Goal: Information Seeking & Learning: Learn about a topic

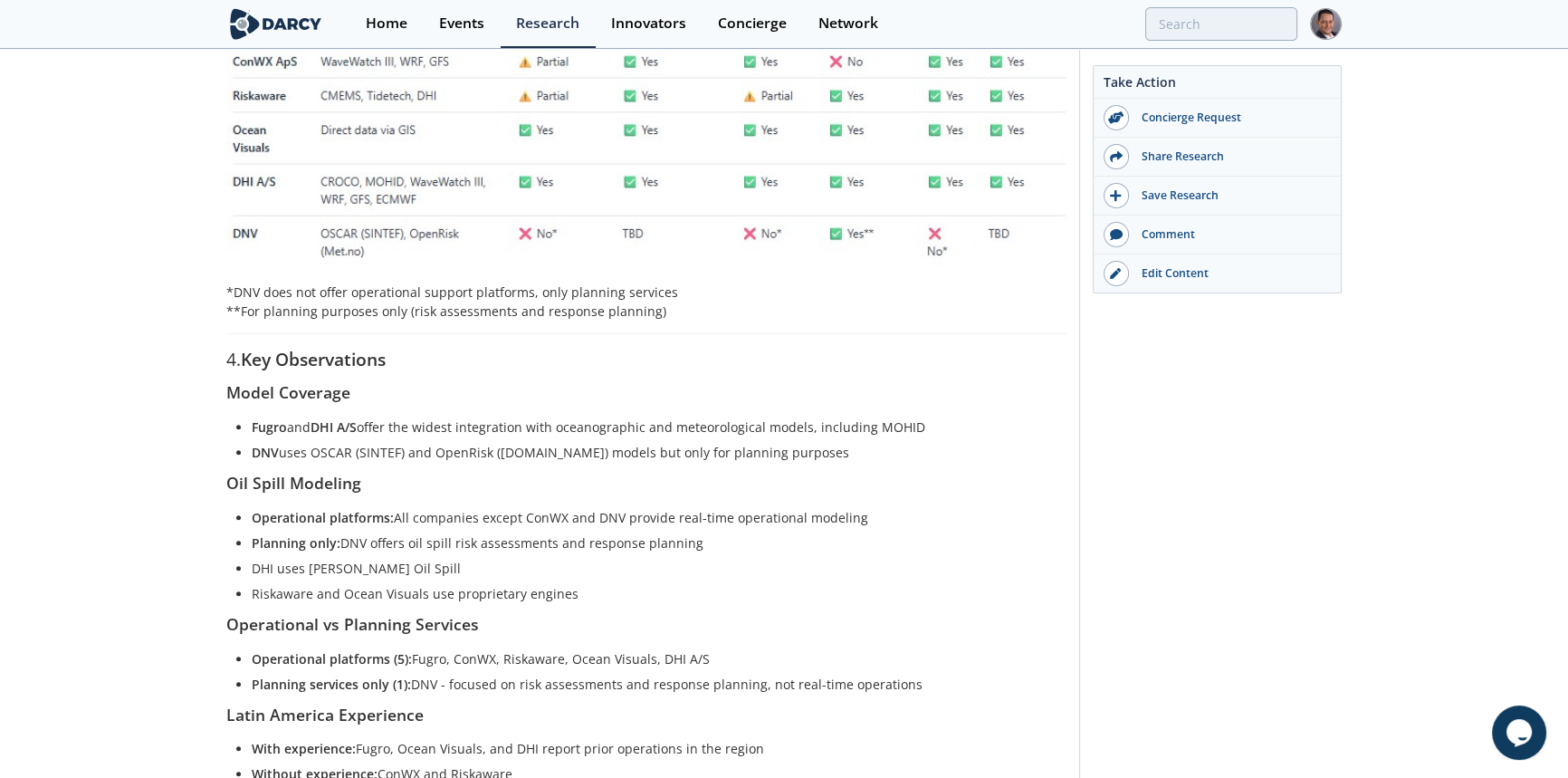
scroll to position [906, 0]
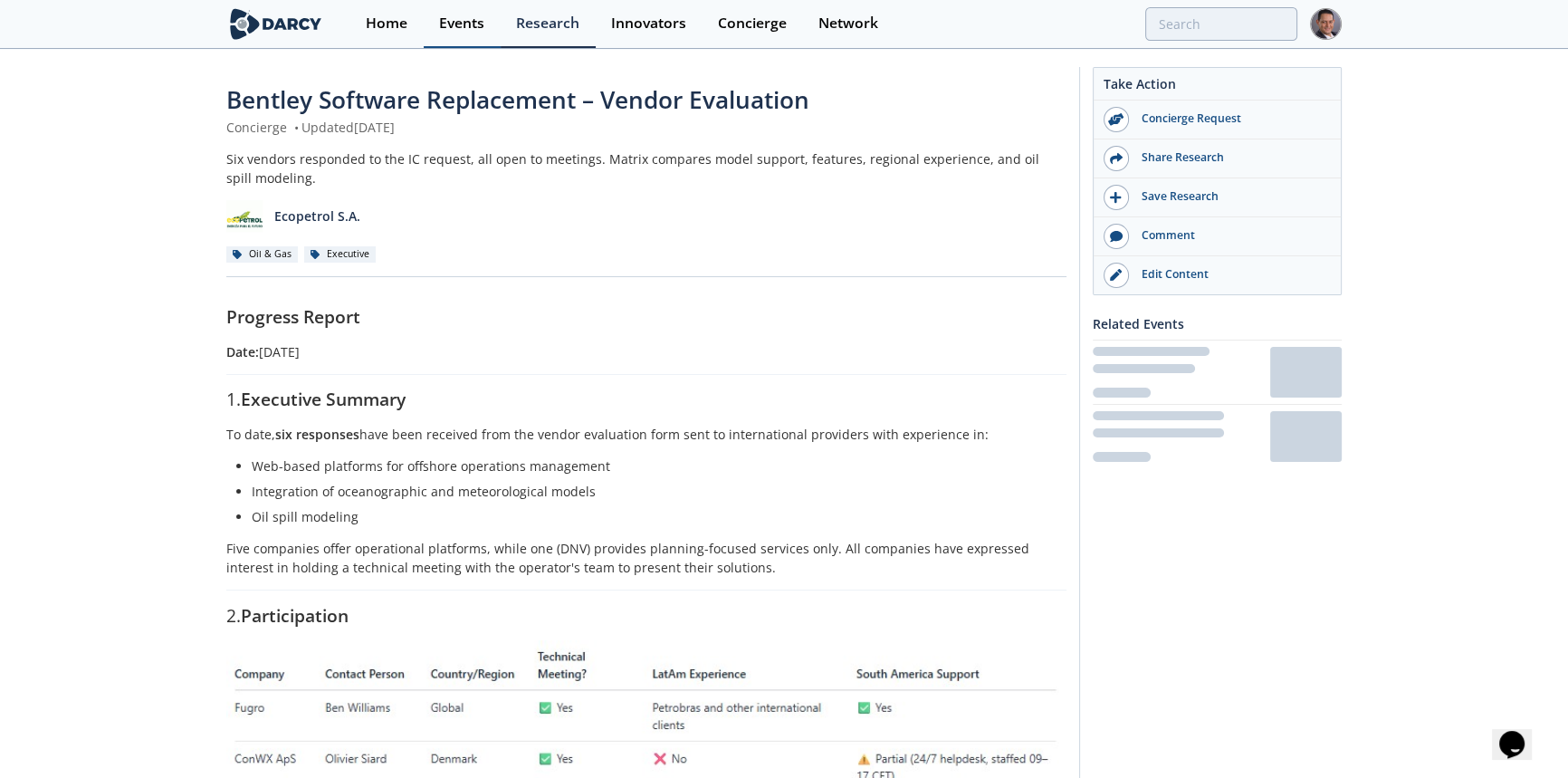
click at [473, 27] on div "Events" at bounding box center [461, 23] width 45 height 15
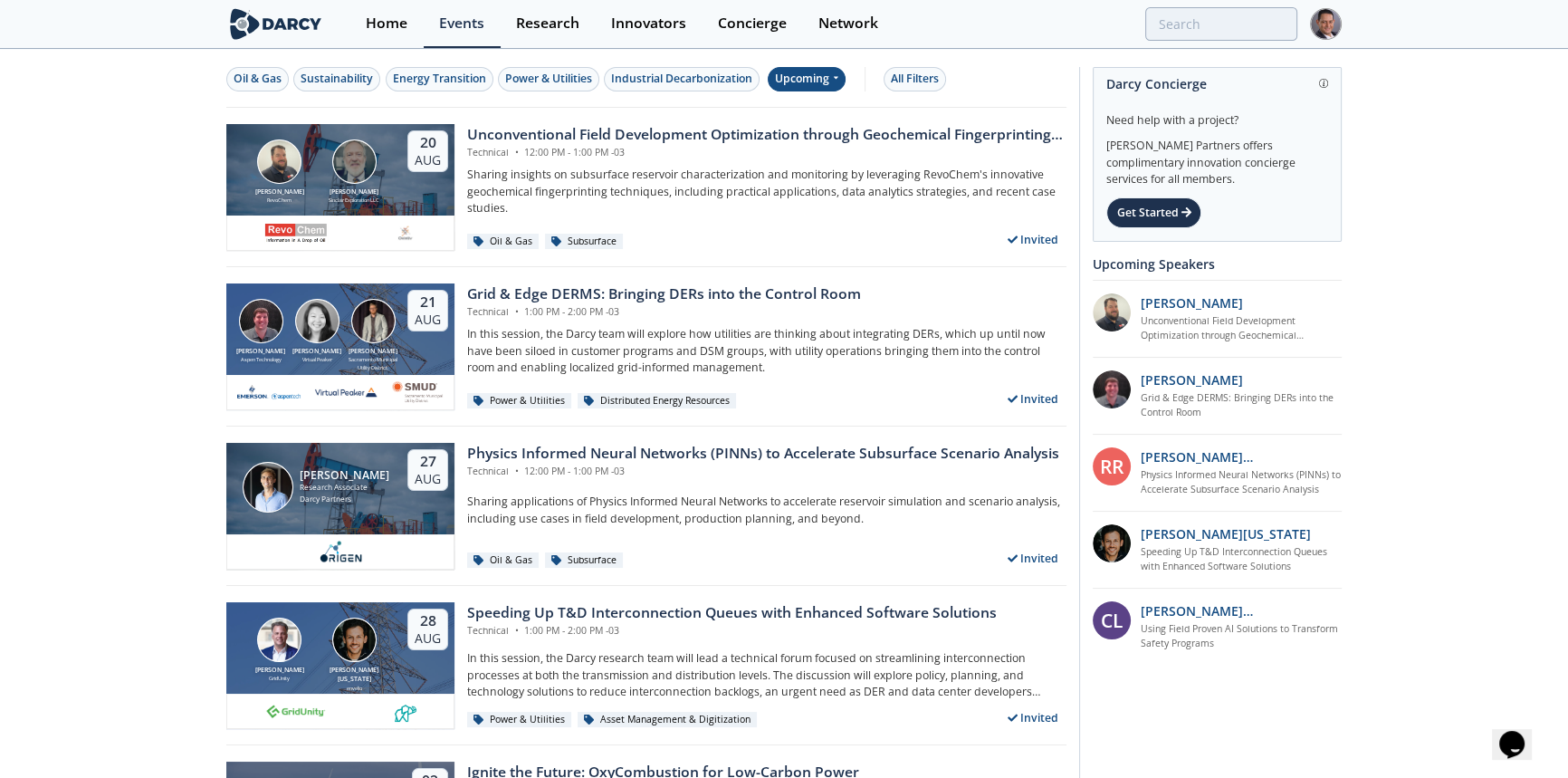
click at [820, 74] on div "Upcoming" at bounding box center [806, 79] width 79 height 24
click at [803, 138] on div "Past" at bounding box center [827, 138] width 112 height 29
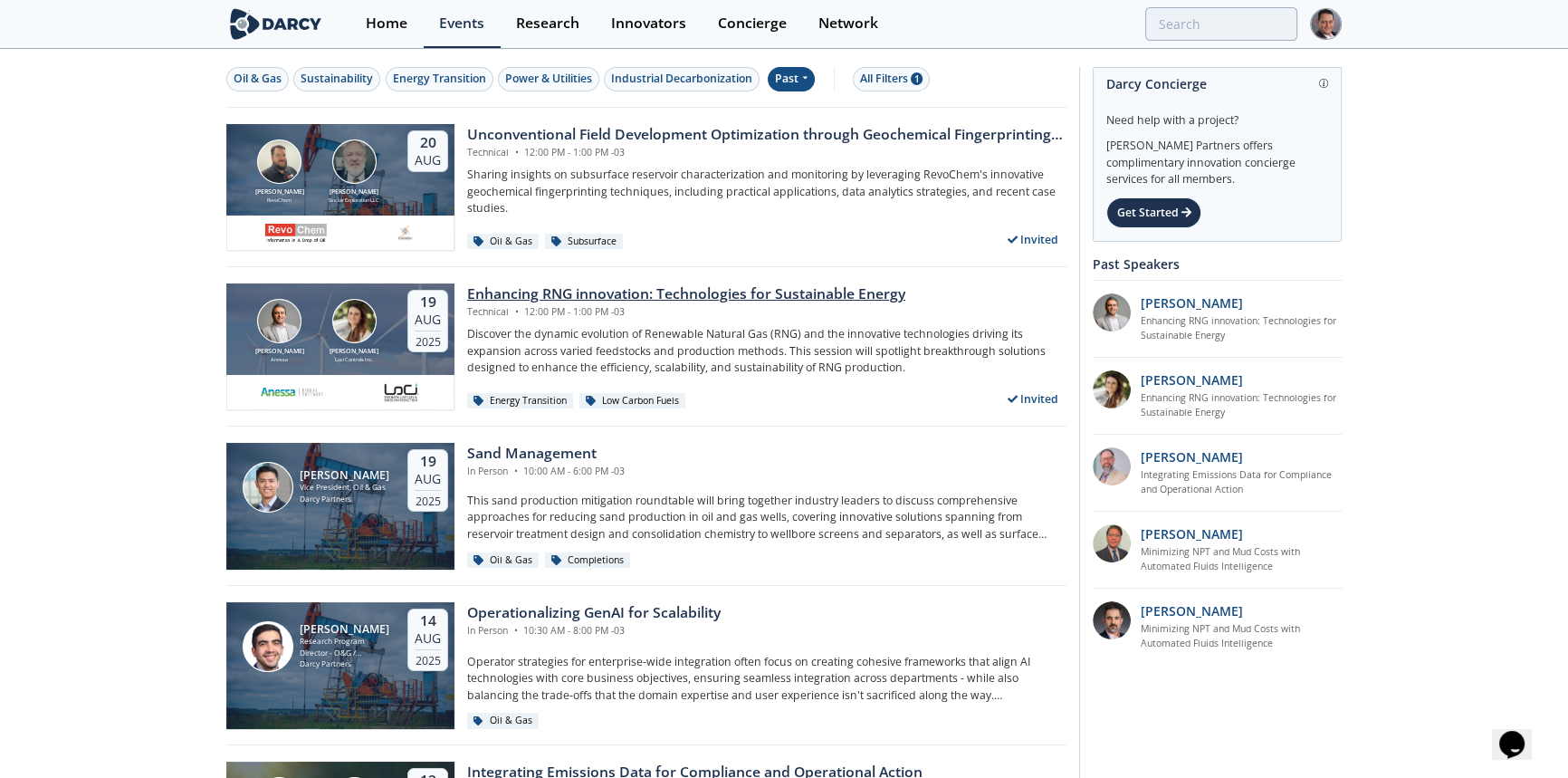
click at [701, 292] on div "Enhancing RNG innovation: Technologies for Sustainable Energy" at bounding box center [686, 295] width 438 height 22
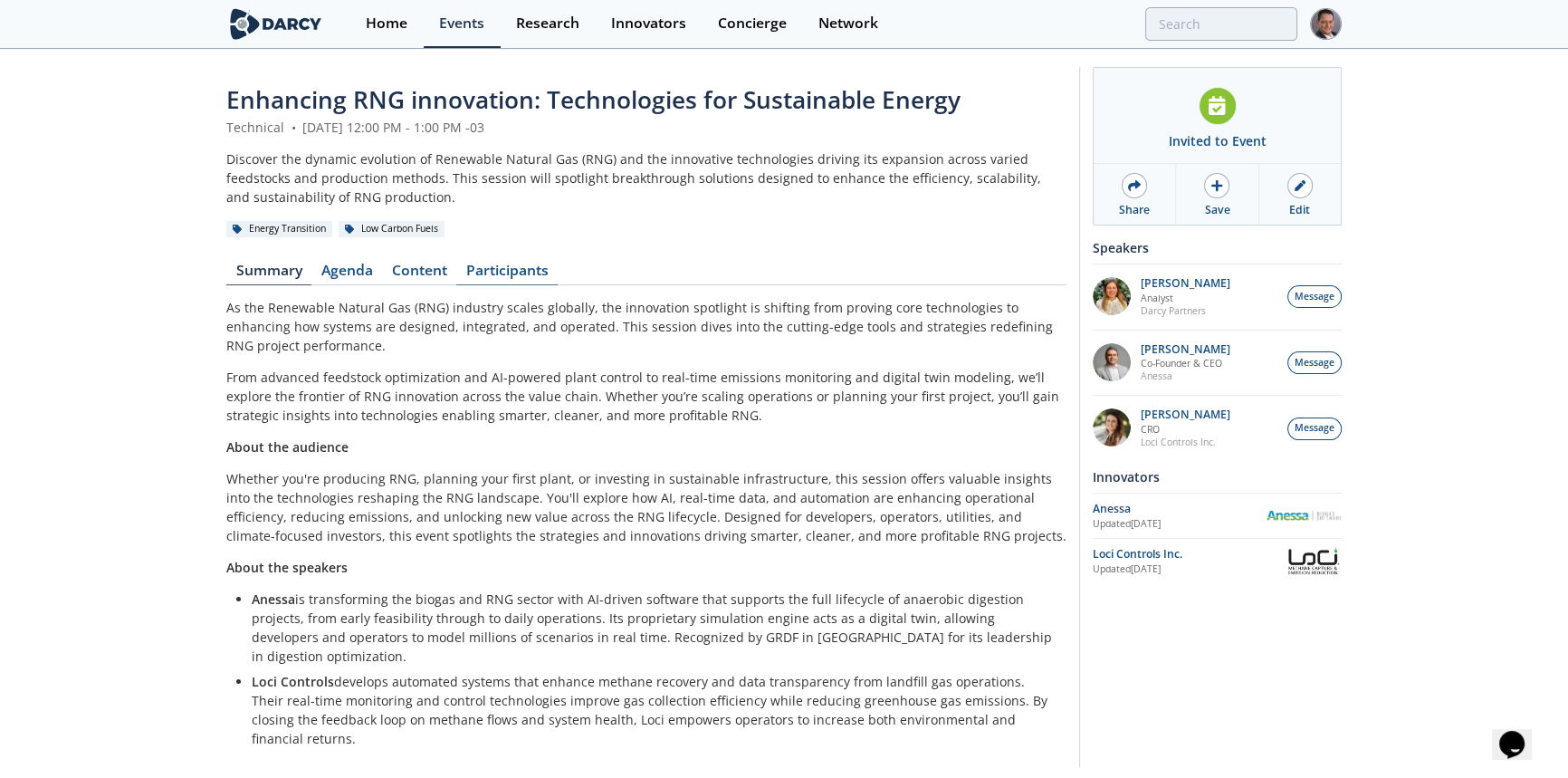
click at [513, 268] on link "Participants" at bounding box center [507, 275] width 102 height 22
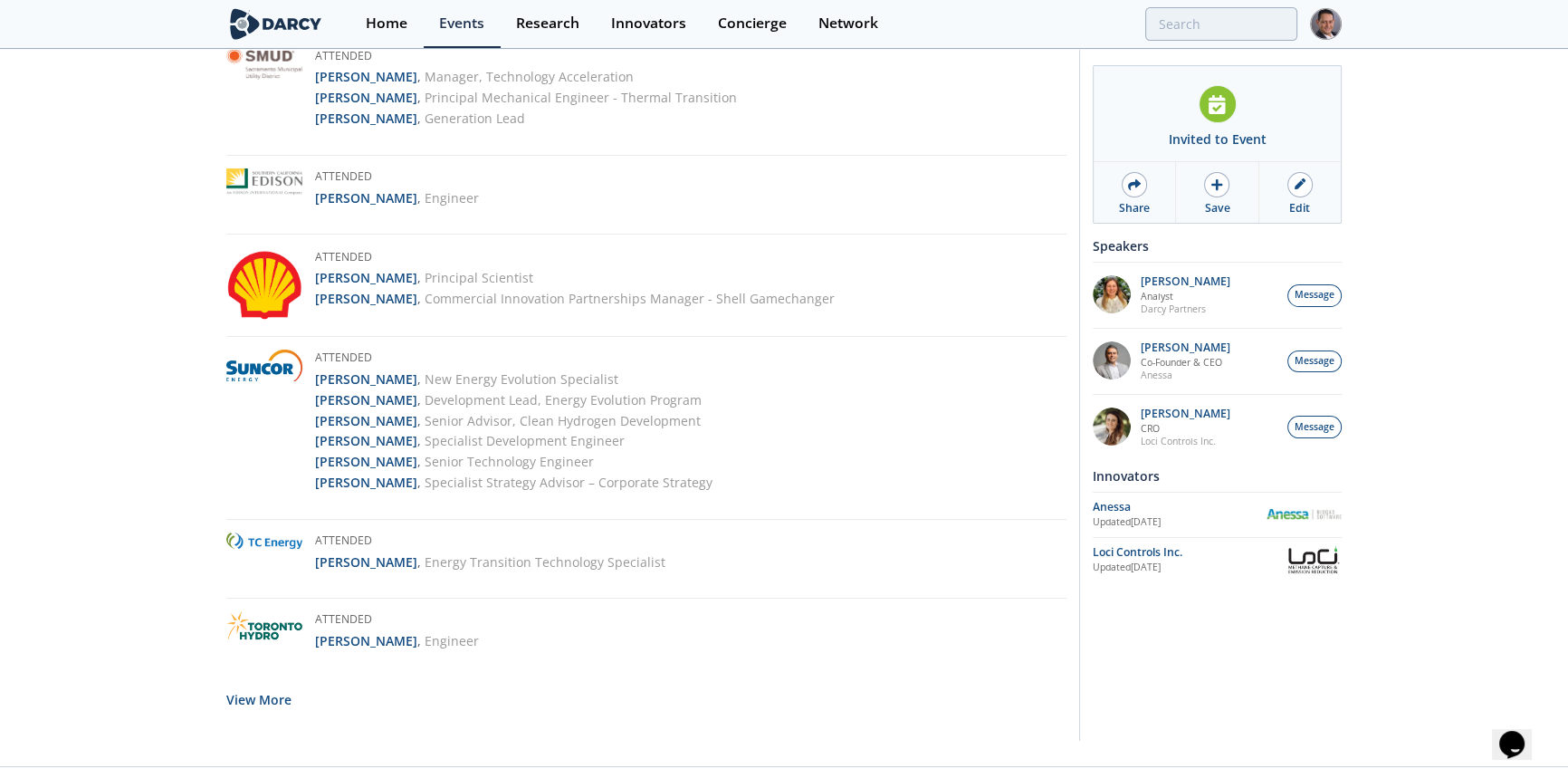
scroll to position [3924, 0]
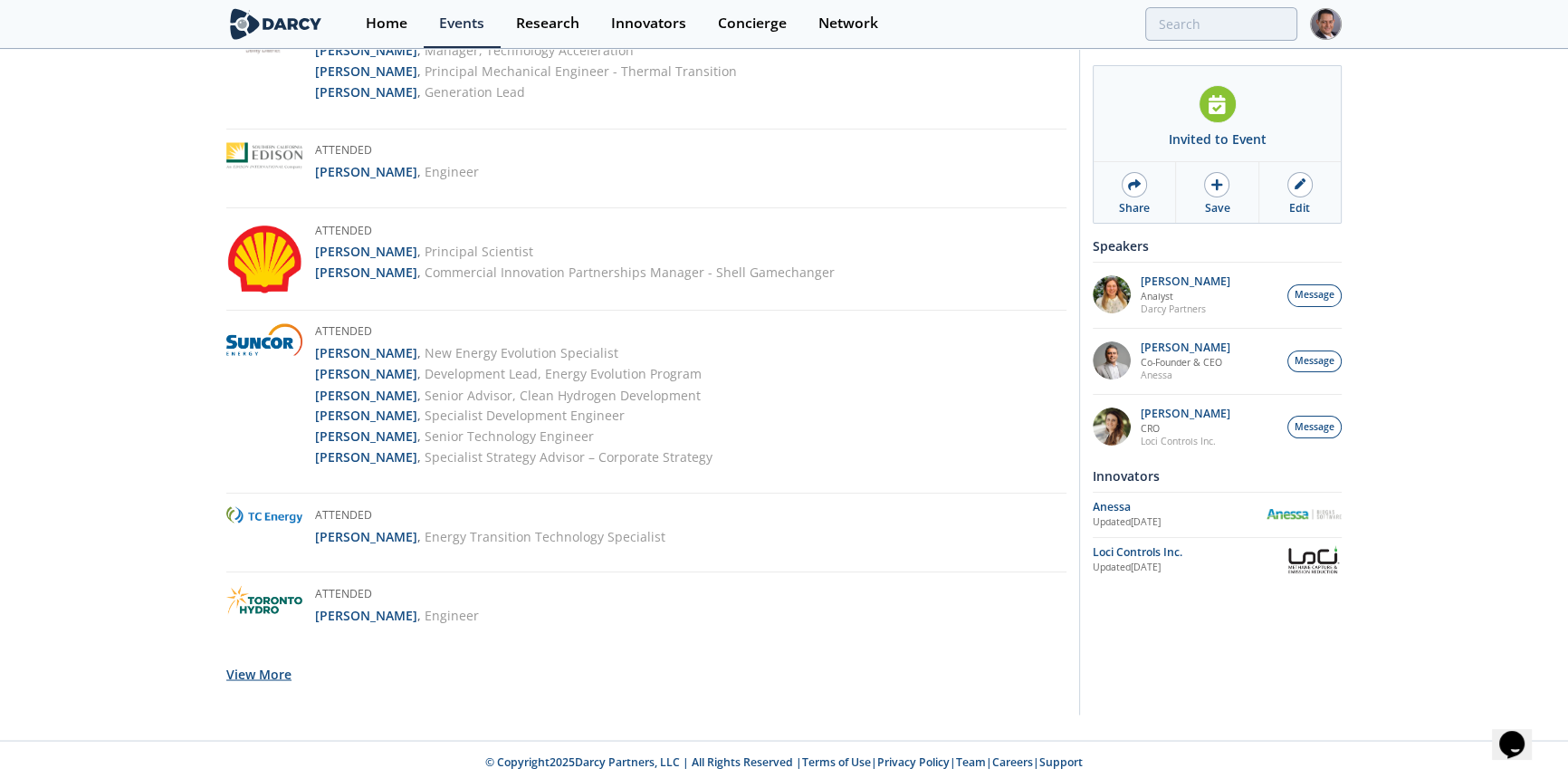
click at [252, 670] on button "View More" at bounding box center [259, 673] width 65 height 44
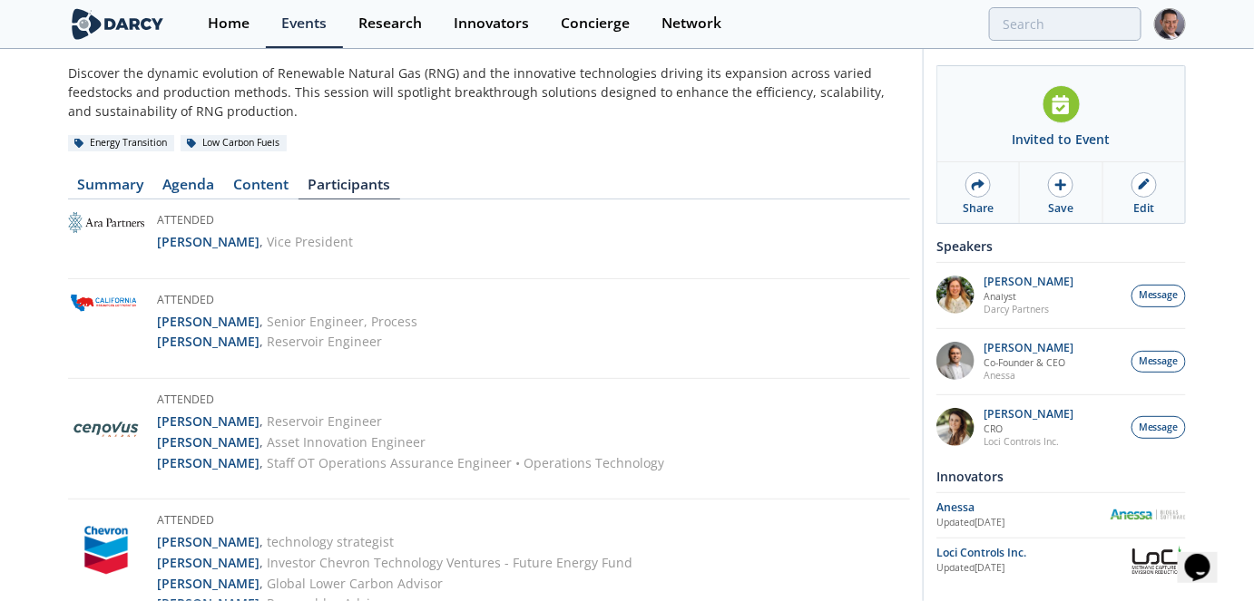
scroll to position [0, 0]
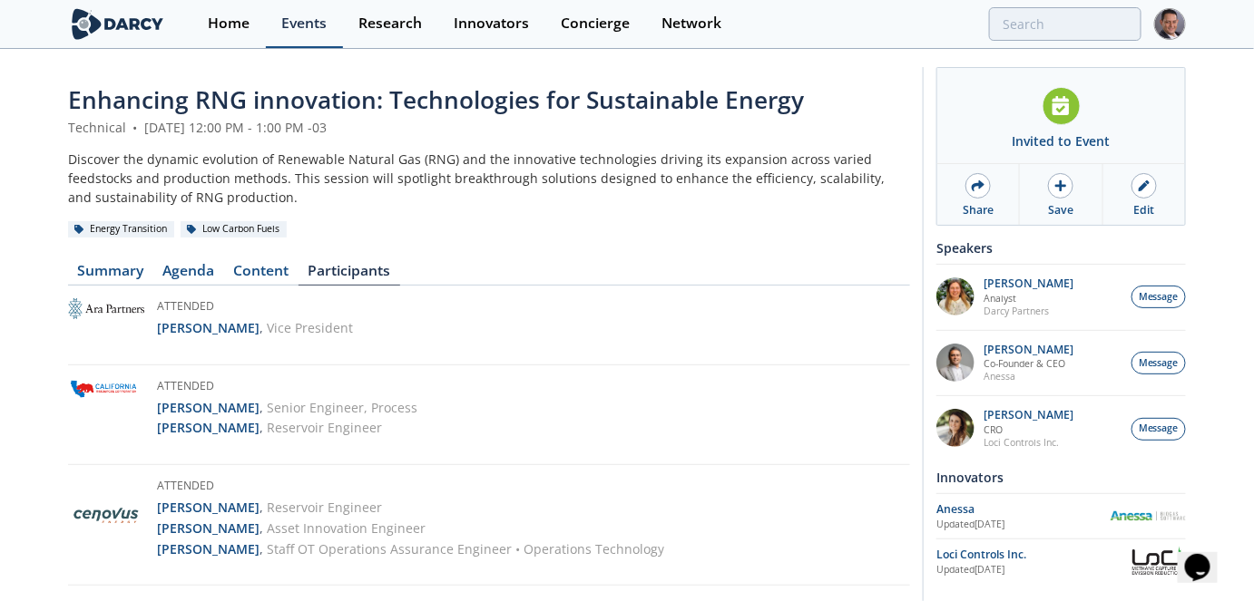
click at [319, 34] on link "Events" at bounding box center [304, 24] width 77 height 48
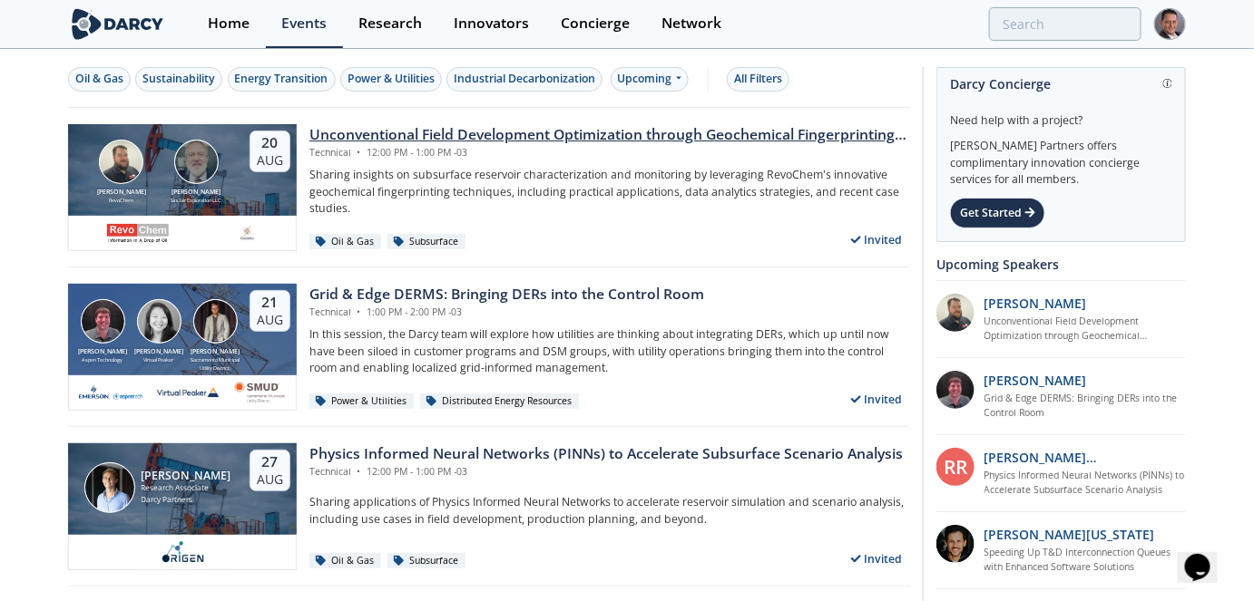
click at [405, 133] on div "Unconventional Field Development Optimization through Geochemical Fingerprintin…" at bounding box center [609, 135] width 600 height 22
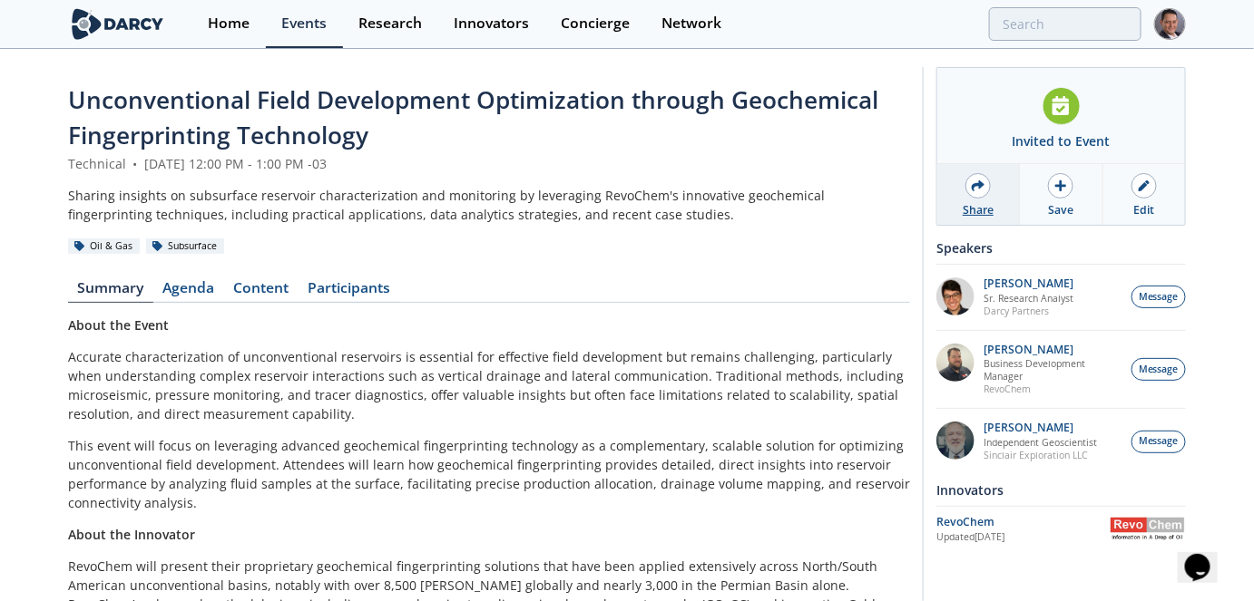
click at [979, 199] on div "Share" at bounding box center [978, 194] width 83 height 61
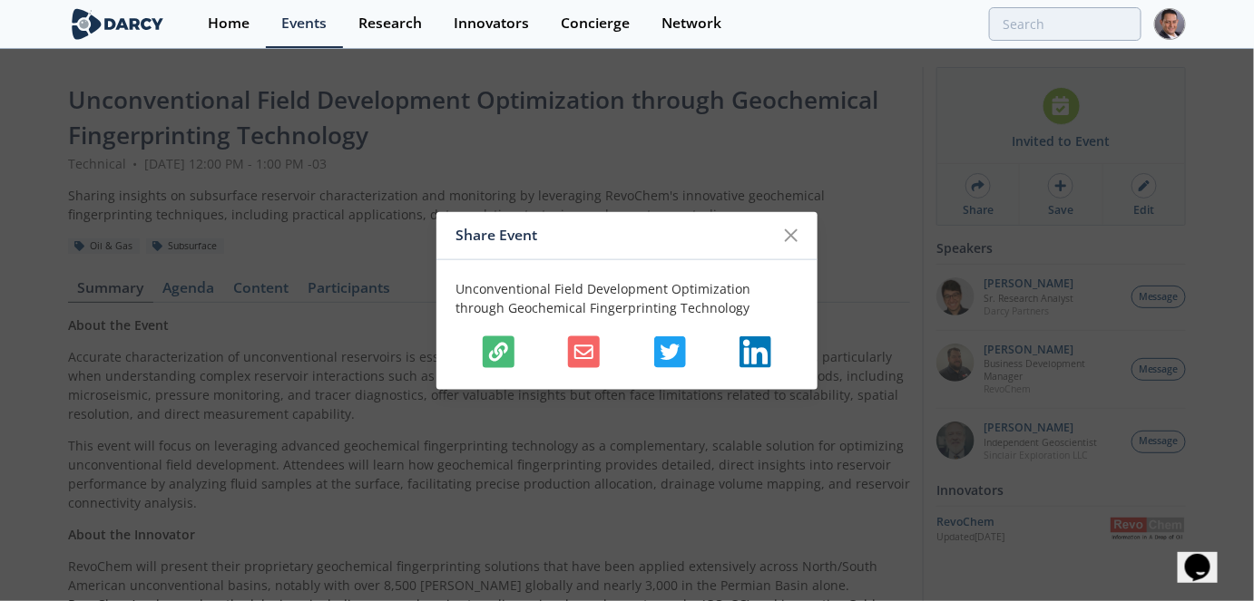
click at [502, 351] on icon "button" at bounding box center [498, 351] width 19 height 19
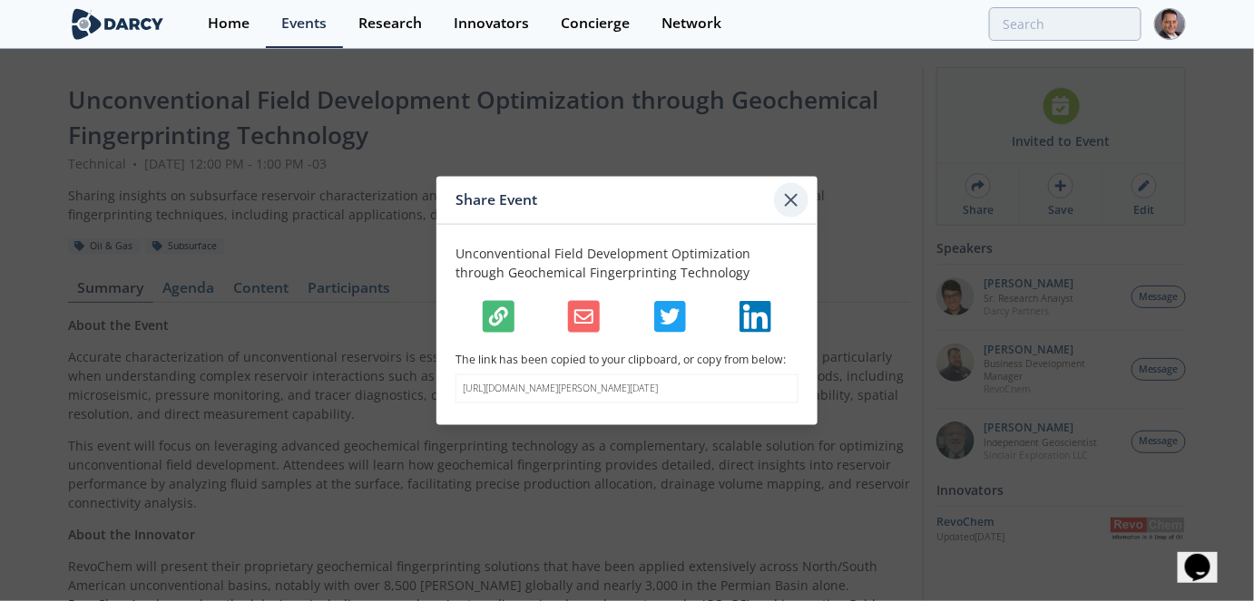
click at [801, 194] on icon at bounding box center [791, 200] width 22 height 22
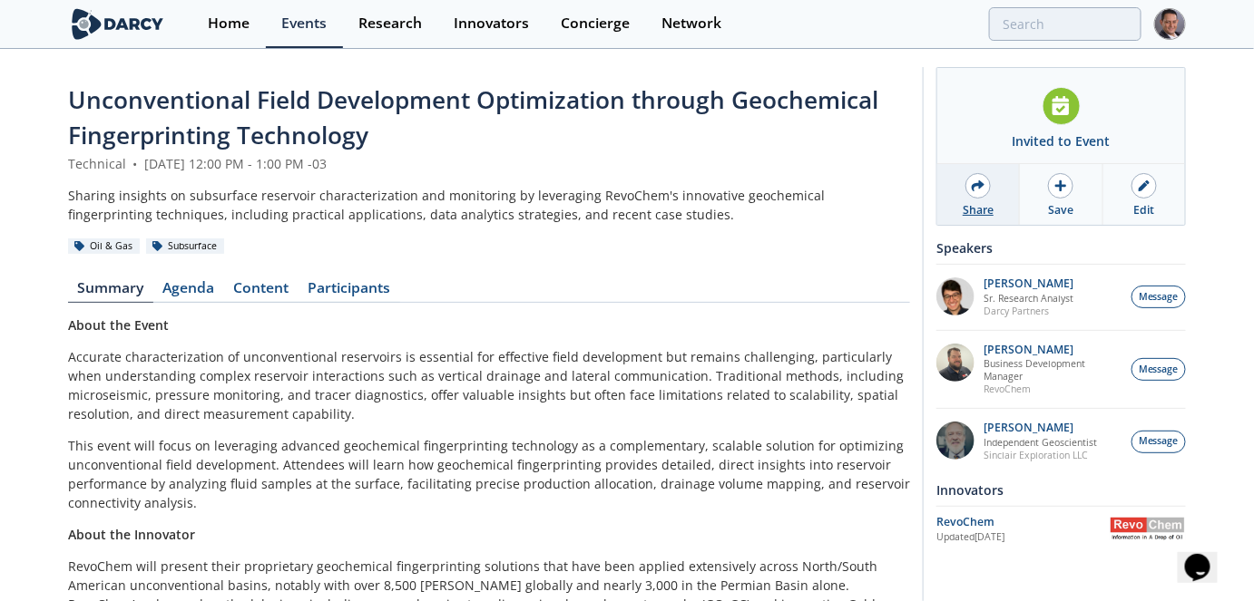
click at [974, 202] on div "Share" at bounding box center [977, 210] width 31 height 16
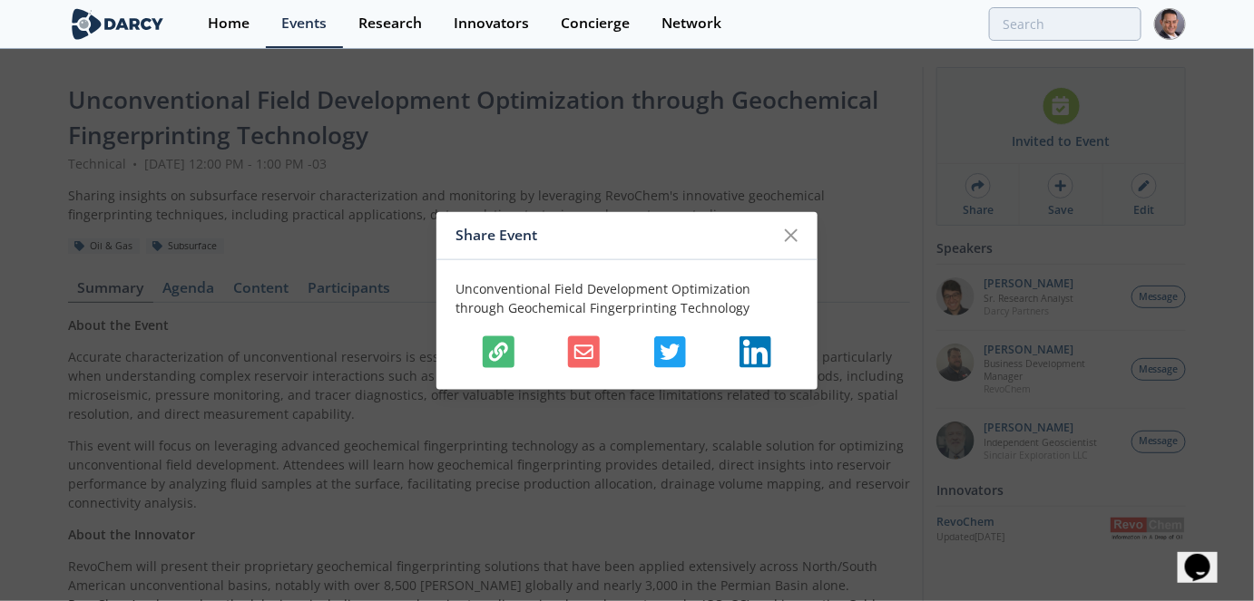
click at [493, 347] on icon "button" at bounding box center [498, 351] width 19 height 19
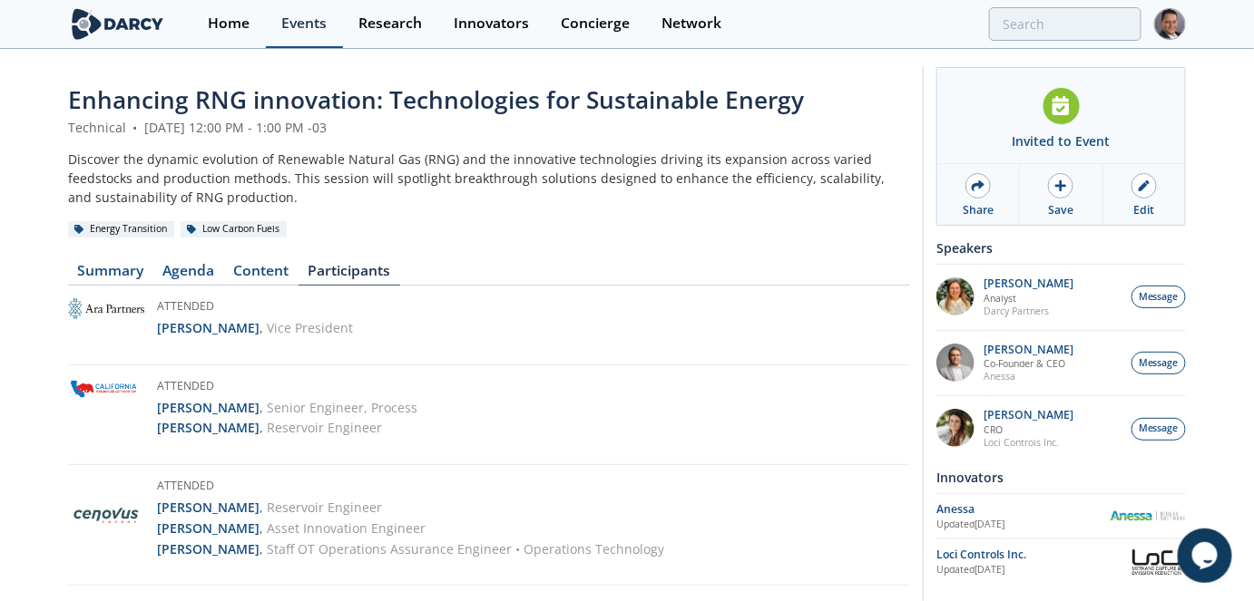
click at [292, 23] on div "Events" at bounding box center [303, 23] width 45 height 15
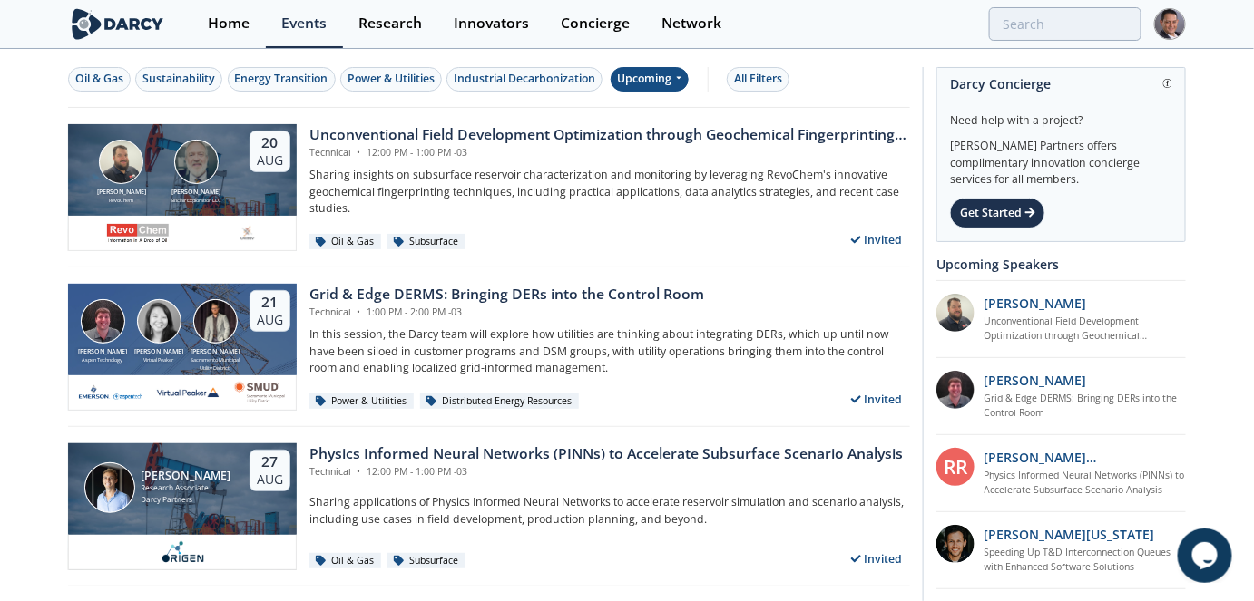
click at [660, 79] on div "Upcoming" at bounding box center [649, 79] width 79 height 24
click at [411, 293] on div "Grid & Edge DERMS: Bringing DERs into the Control Room" at bounding box center [506, 295] width 395 height 22
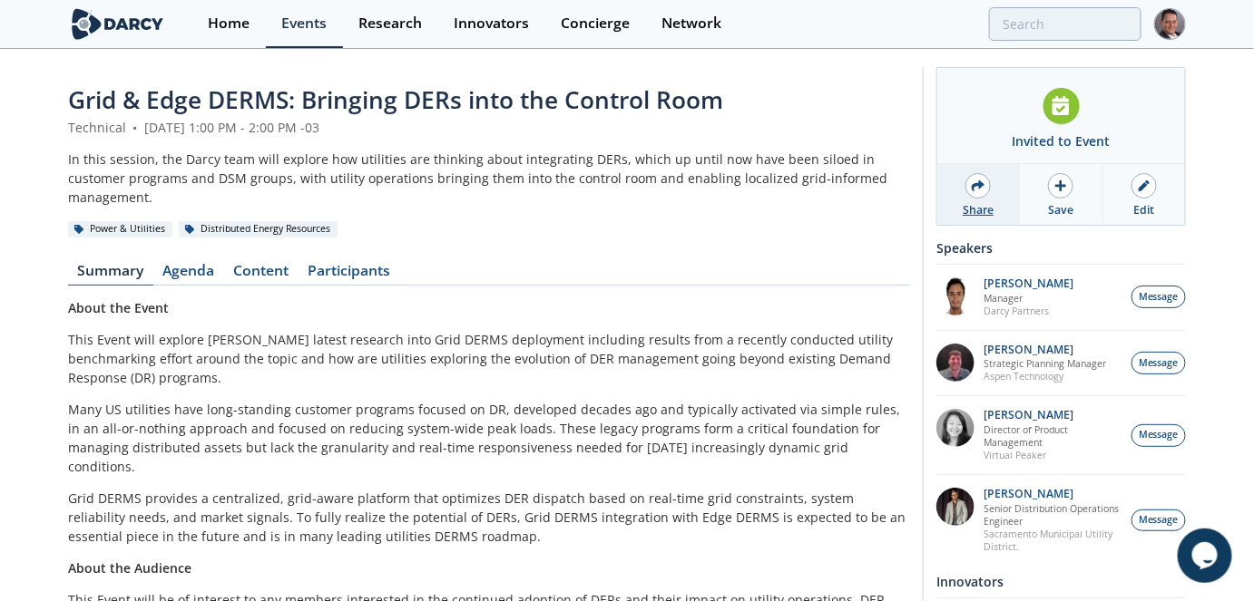
click at [981, 188] on icon at bounding box center [977, 186] width 13 height 13
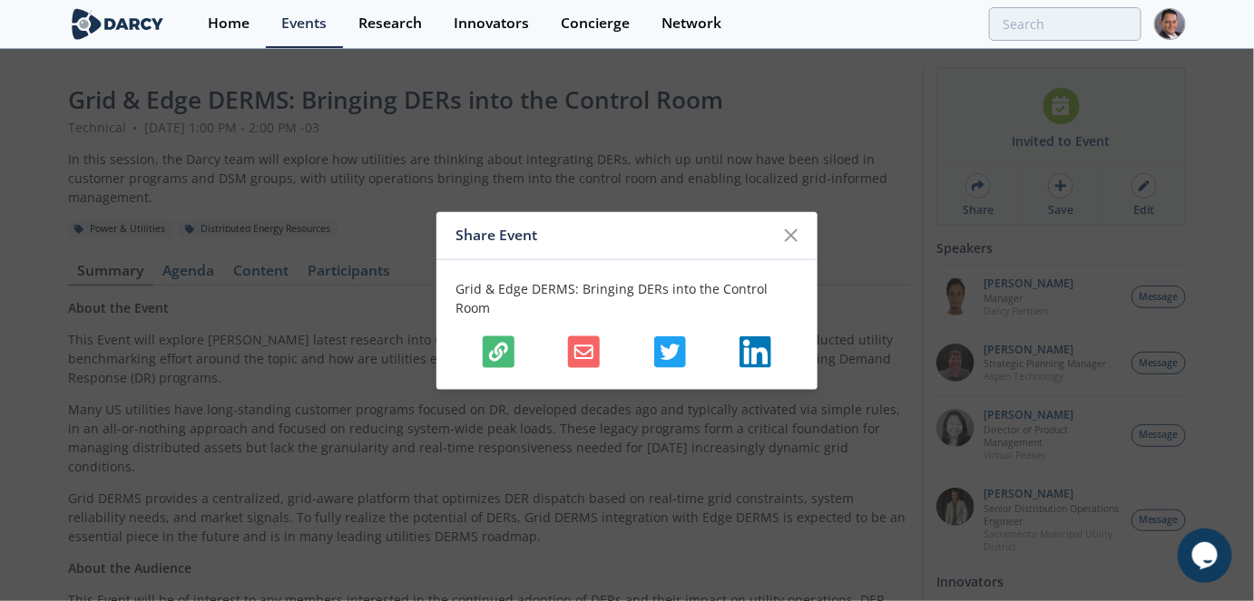
click at [503, 353] on button "button" at bounding box center [499, 352] width 32 height 32
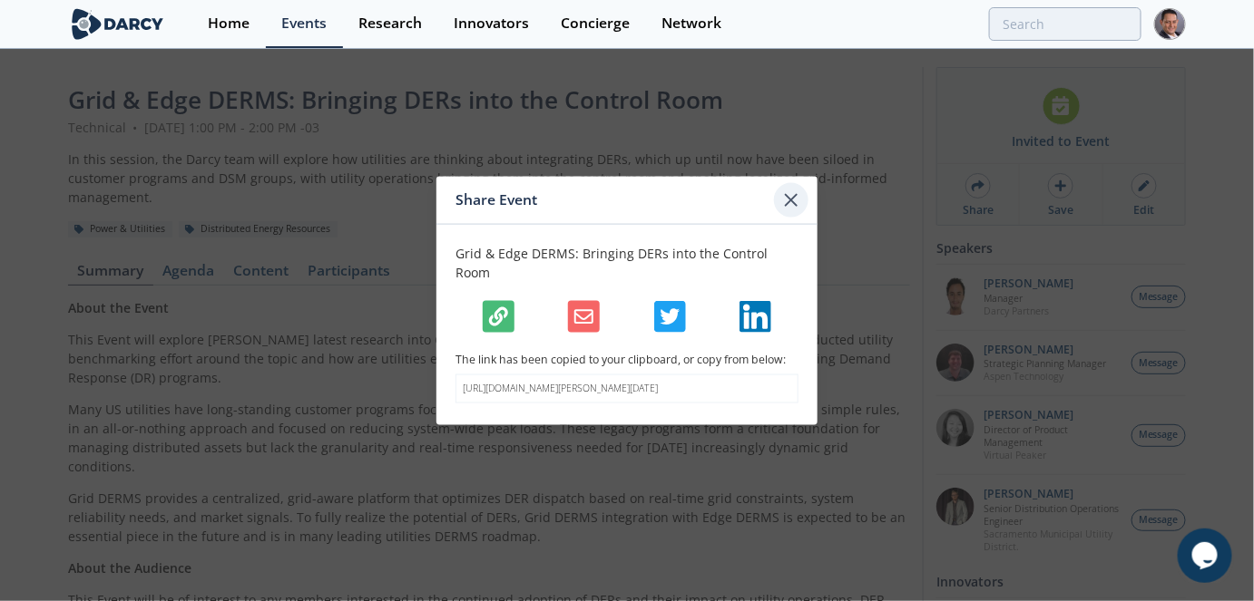
click at [803, 213] on div at bounding box center [791, 199] width 34 height 34
